Goal: Information Seeking & Learning: Learn about a topic

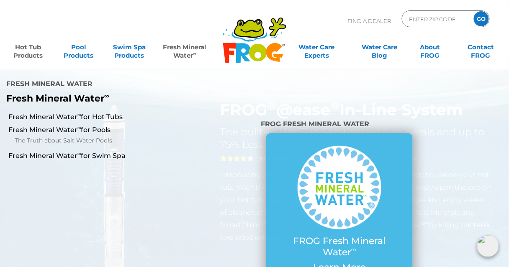
click at [186, 48] on link "Fresh Mineral Water ∞" at bounding box center [184, 47] width 49 height 17
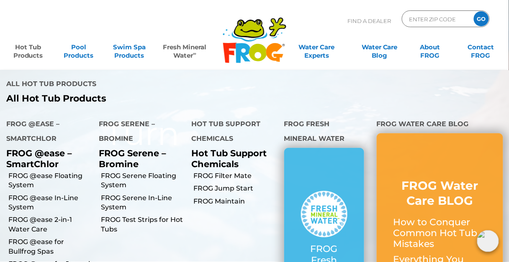
click at [37, 47] on link "Hot Tub Products" at bounding box center [27, 47] width 39 height 17
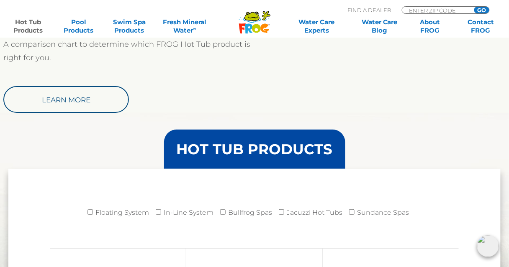
scroll to position [736, 0]
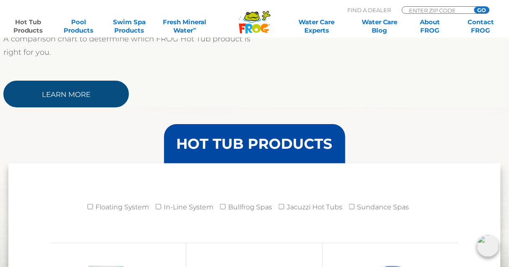
click at [80, 96] on link "Learn More" at bounding box center [65, 94] width 125 height 27
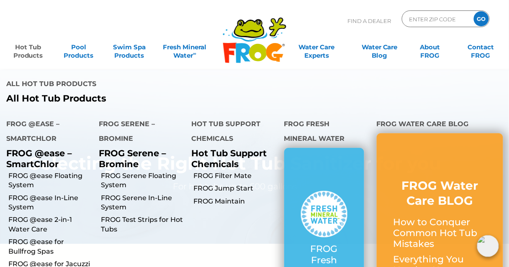
click at [30, 46] on link "Hot Tub Products" at bounding box center [27, 47] width 39 height 17
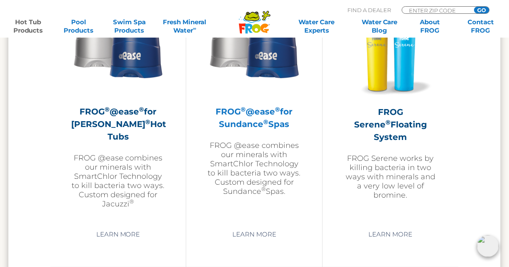
scroll to position [1539, 0]
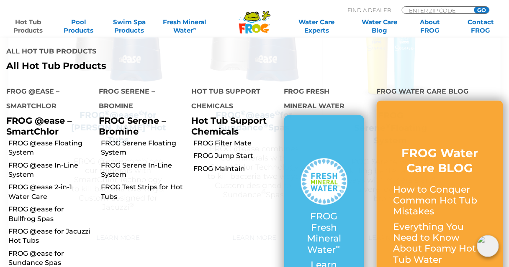
click at [23, 22] on link "Hot Tub Products" at bounding box center [27, 26] width 39 height 17
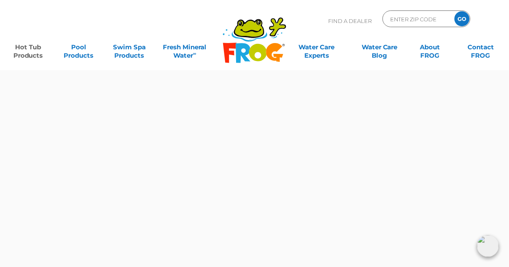
click at [37, 49] on link "Hot Tub Products" at bounding box center [27, 47] width 39 height 17
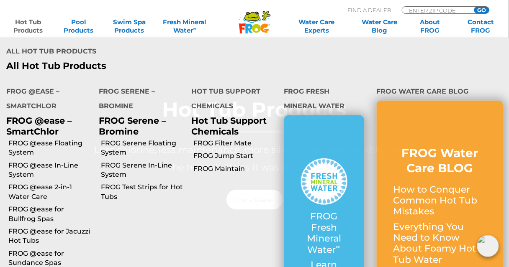
scroll to position [100, 0]
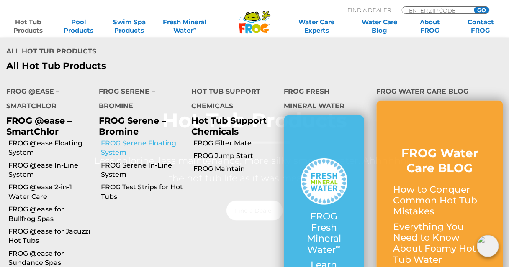
click at [131, 139] on link "FROG Serene Floating System" at bounding box center [143, 148] width 84 height 19
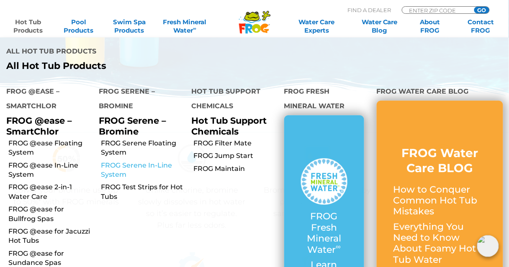
scroll to position [201, 0]
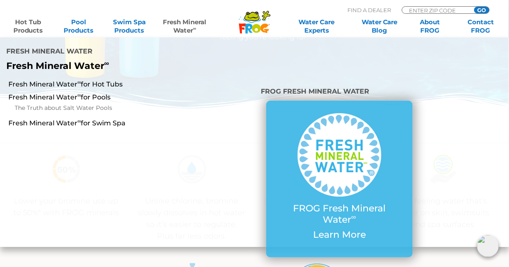
click at [189, 23] on link "Fresh Mineral Water ∞" at bounding box center [184, 26] width 49 height 17
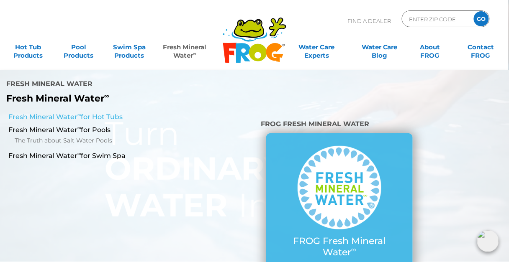
click at [64, 113] on link "Fresh Mineral Water ∞ for Hot Tubs" at bounding box center [88, 117] width 161 height 9
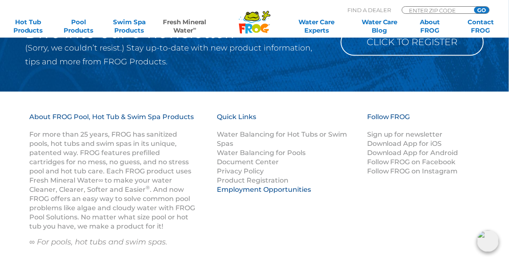
scroll to position [1372, 0]
